Goal: Task Accomplishment & Management: Complete application form

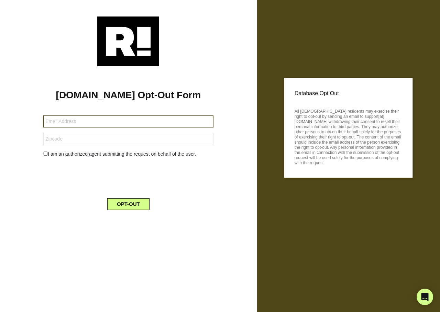
type input "bob2renner@icloud.com"
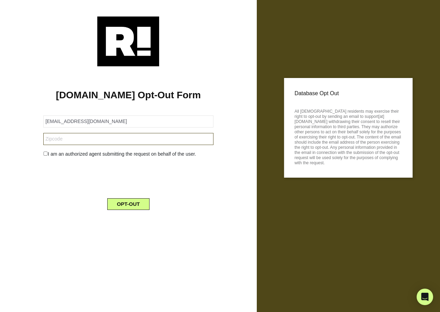
type input "92241"
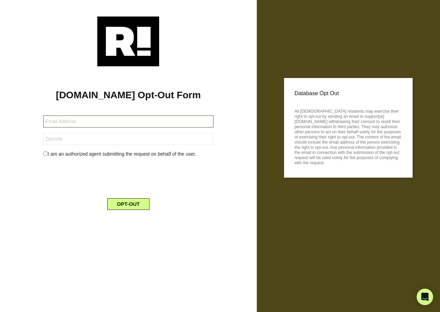
type input "[EMAIL_ADDRESS][DOMAIN_NAME]"
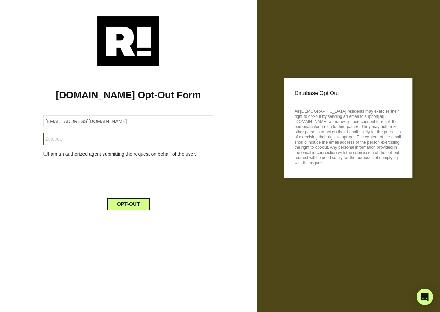
type input "11102"
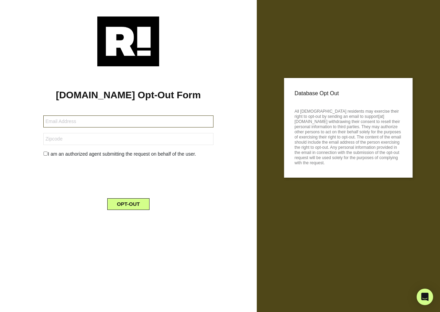
type input "[EMAIL_ADDRESS][DOMAIN_NAME]"
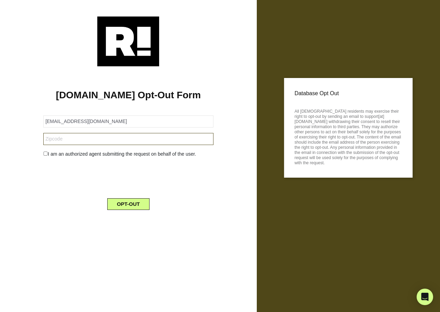
type input "38068"
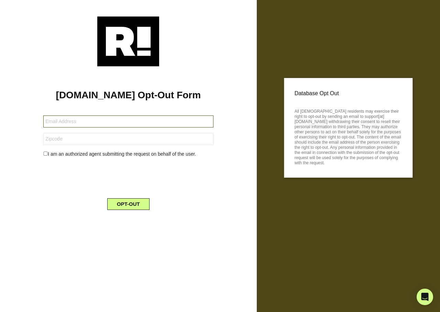
type input "campfamily46@att.net"
type input "35136"
type input "linda.castriota@yahoo.com"
type input "06830"
type input "[EMAIL_ADDRESS][DOMAIN_NAME]"
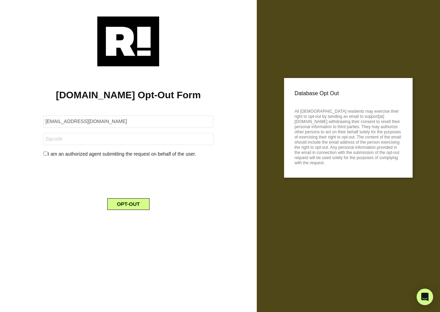
type input "21229"
type input "[EMAIL_ADDRESS][DOMAIN_NAME]"
type input "48706"
type input "cfitzhenry@gmail.com"
type input "30044"
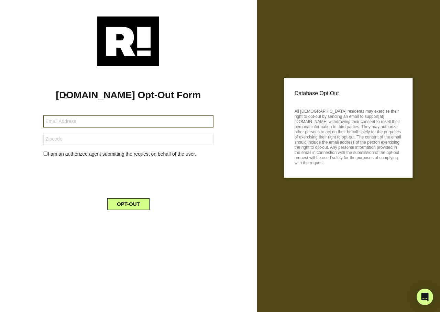
type input "[EMAIL_ADDRESS][DOMAIN_NAME]"
type input "11743"
type input "[EMAIL_ADDRESS][DOMAIN_NAME]"
type input "33196"
